Goal: Task Accomplishment & Management: Use online tool/utility

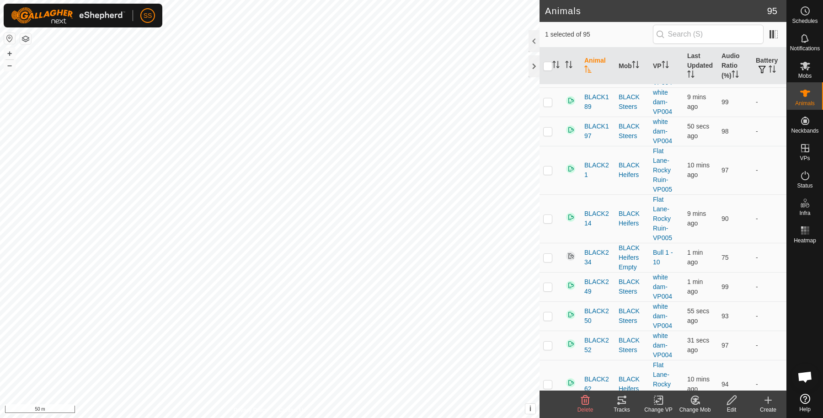
scroll to position [457, 0]
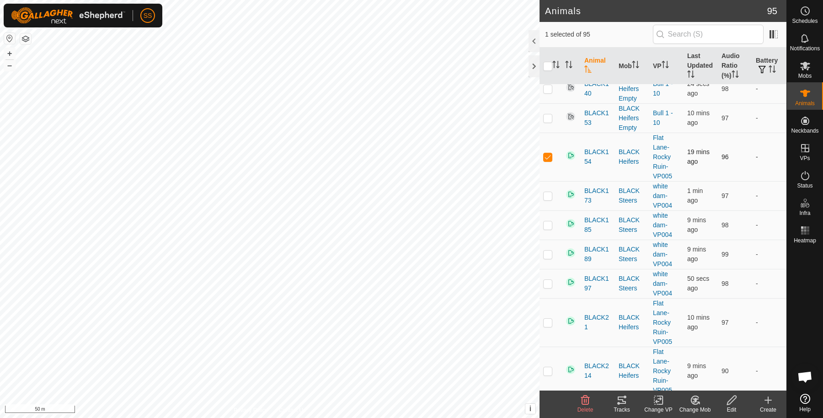
click at [543, 157] on p-checkbox at bounding box center [547, 156] width 9 height 7
checkbox input "false"
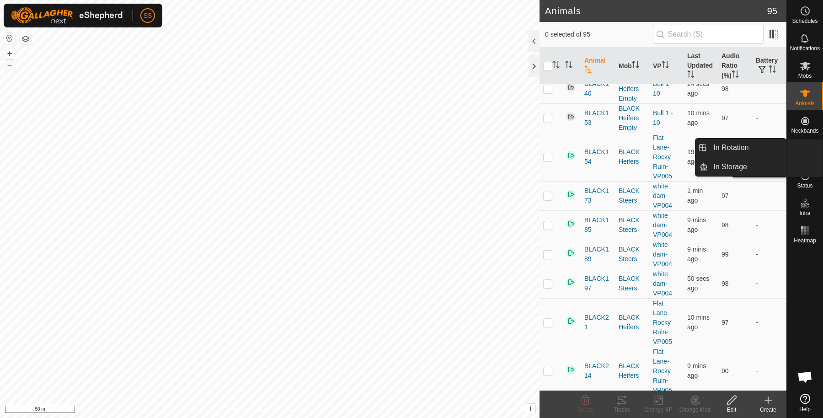
click at [807, 151] on icon at bounding box center [805, 148] width 8 height 8
click at [769, 146] on link "In Rotation" at bounding box center [747, 148] width 78 height 18
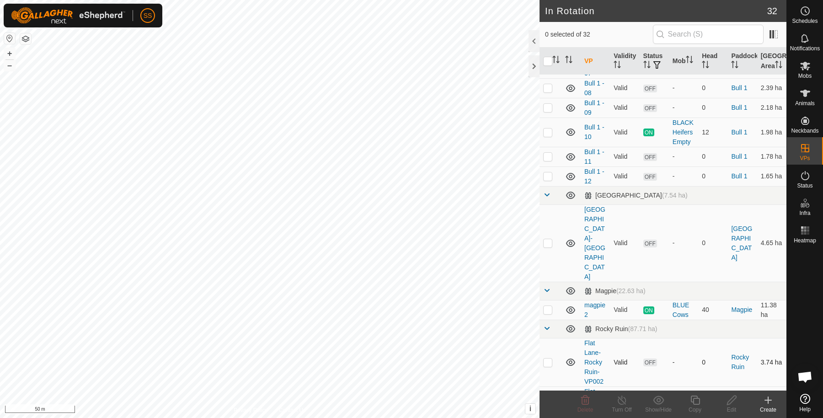
scroll to position [304, 0]
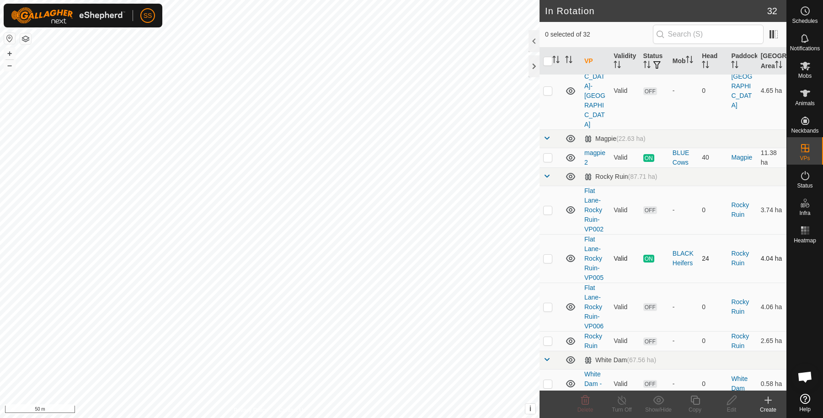
click at [540, 233] on div "In Rotation 32 0 selected of 32 VP Validity Status Mob Head Paddock Grazing Are…" at bounding box center [393, 209] width 786 height 418
click at [546, 255] on p-checkbox at bounding box center [547, 258] width 9 height 7
checkbox input "true"
click at [694, 407] on div "Copy" at bounding box center [695, 409] width 37 height 8
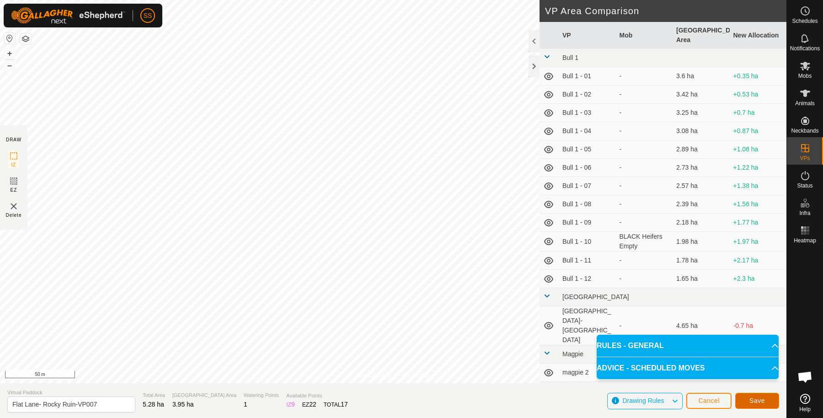
click at [760, 400] on span "Save" at bounding box center [757, 400] width 16 height 7
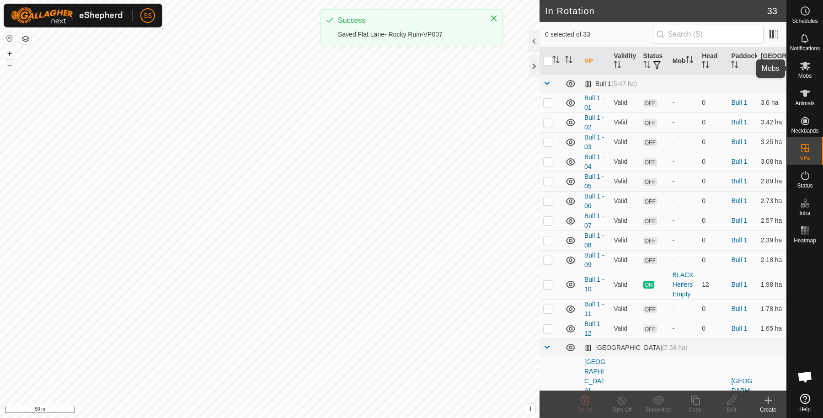
click at [809, 71] on es-mob-svg-icon at bounding box center [805, 66] width 16 height 15
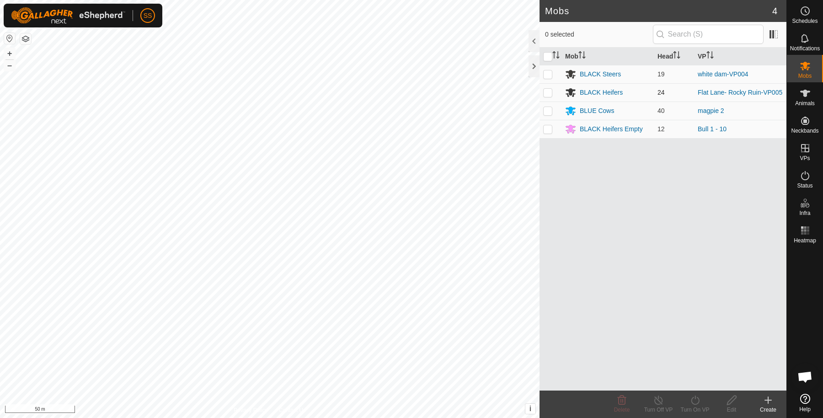
click at [549, 89] on p-checkbox at bounding box center [547, 92] width 9 height 7
checkbox input "true"
click at [702, 395] on turn-on-svg-icon at bounding box center [695, 400] width 37 height 11
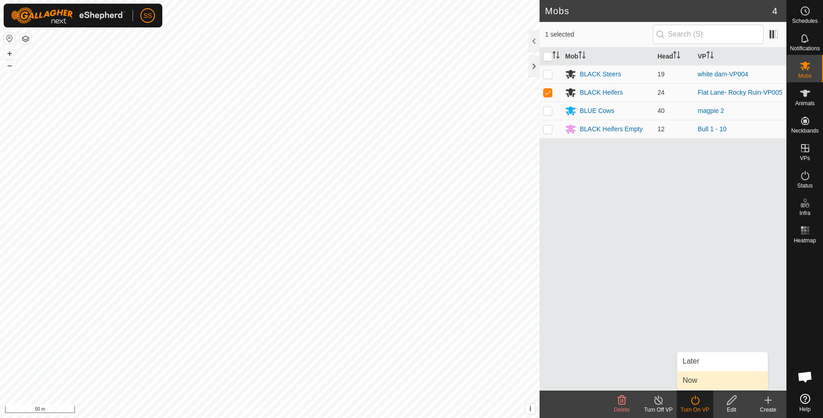
click at [690, 381] on link "Now" at bounding box center [722, 380] width 91 height 18
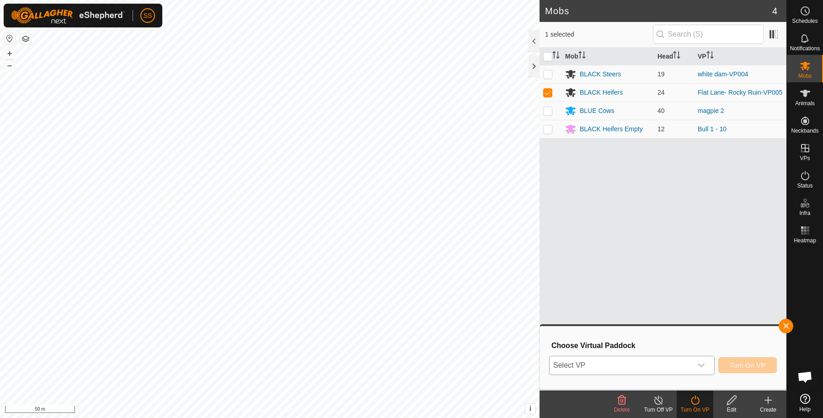
click at [629, 371] on span "Select VP" at bounding box center [620, 365] width 143 height 18
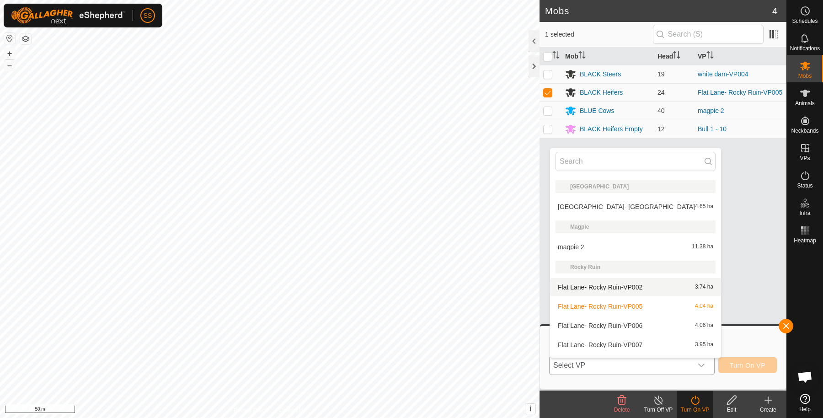
scroll to position [402, 0]
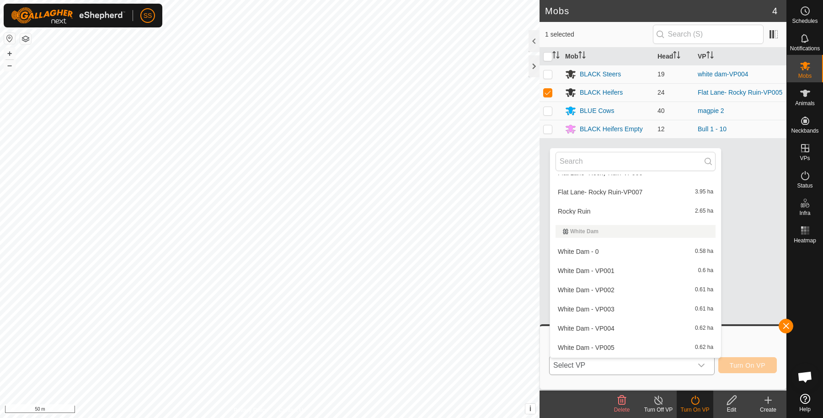
click at [602, 190] on li "Flat Lane- Rocky Ruin-VP007 3.95 ha" at bounding box center [635, 192] width 171 height 18
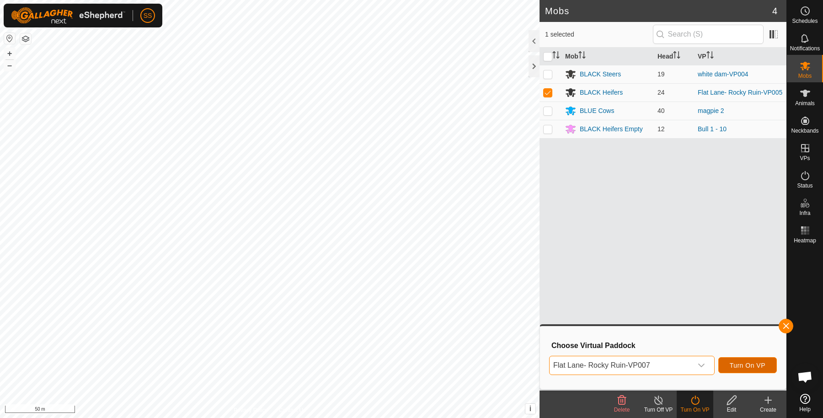
click at [735, 363] on span "Turn On VP" at bounding box center [748, 365] width 36 height 7
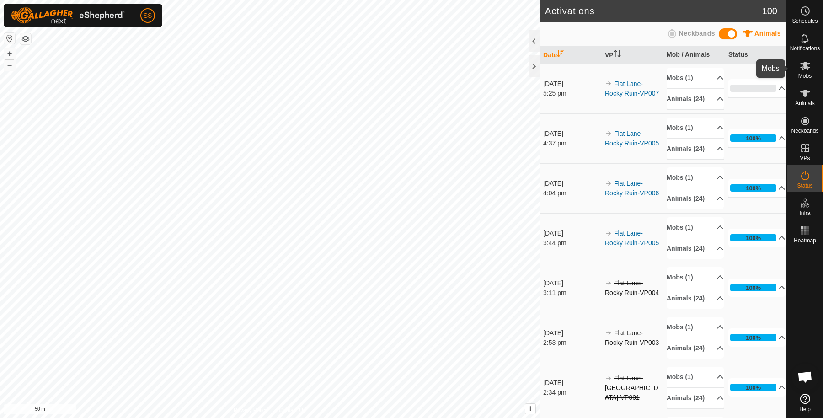
click at [800, 64] on icon at bounding box center [805, 66] width 10 height 9
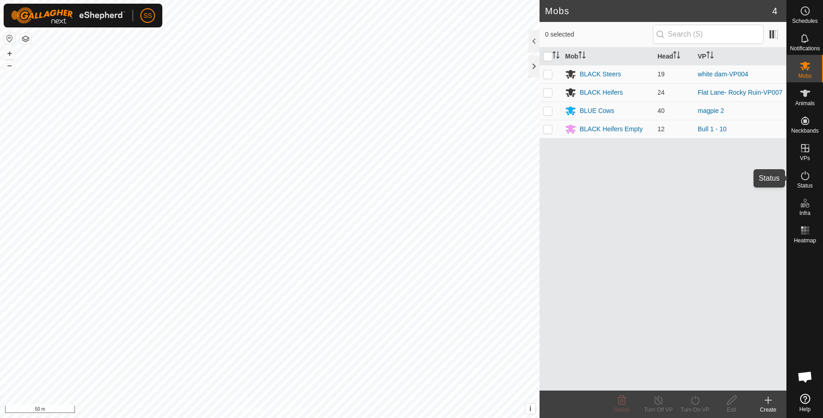
click at [794, 185] on div "Status" at bounding box center [805, 178] width 36 height 27
